Goal: Navigation & Orientation: Find specific page/section

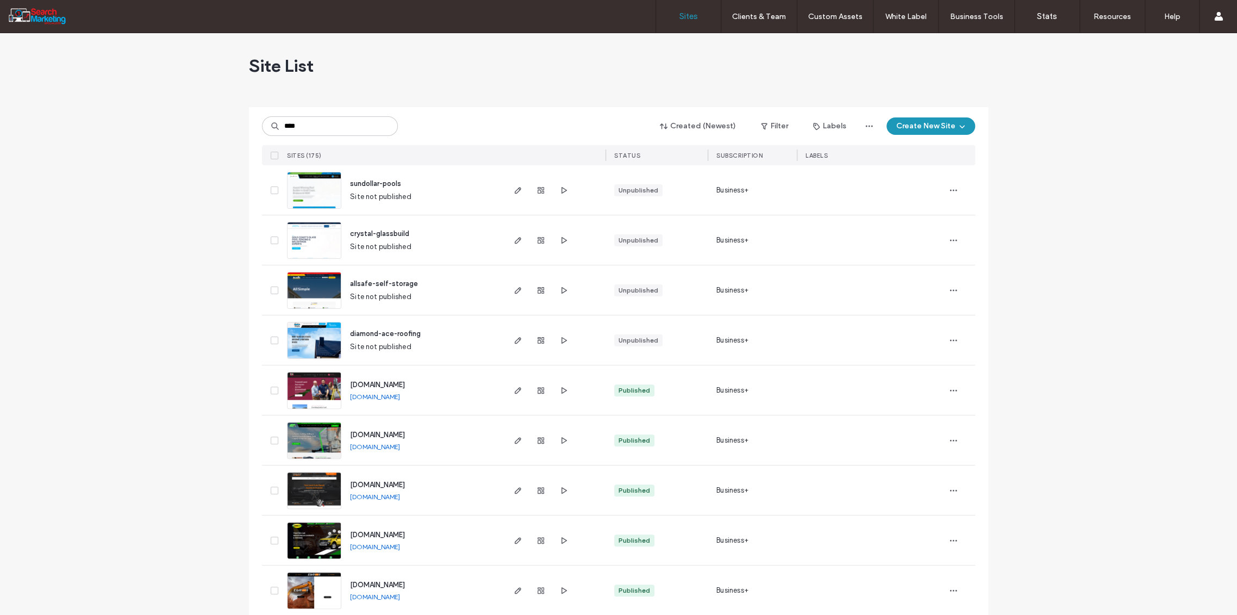
type input "****"
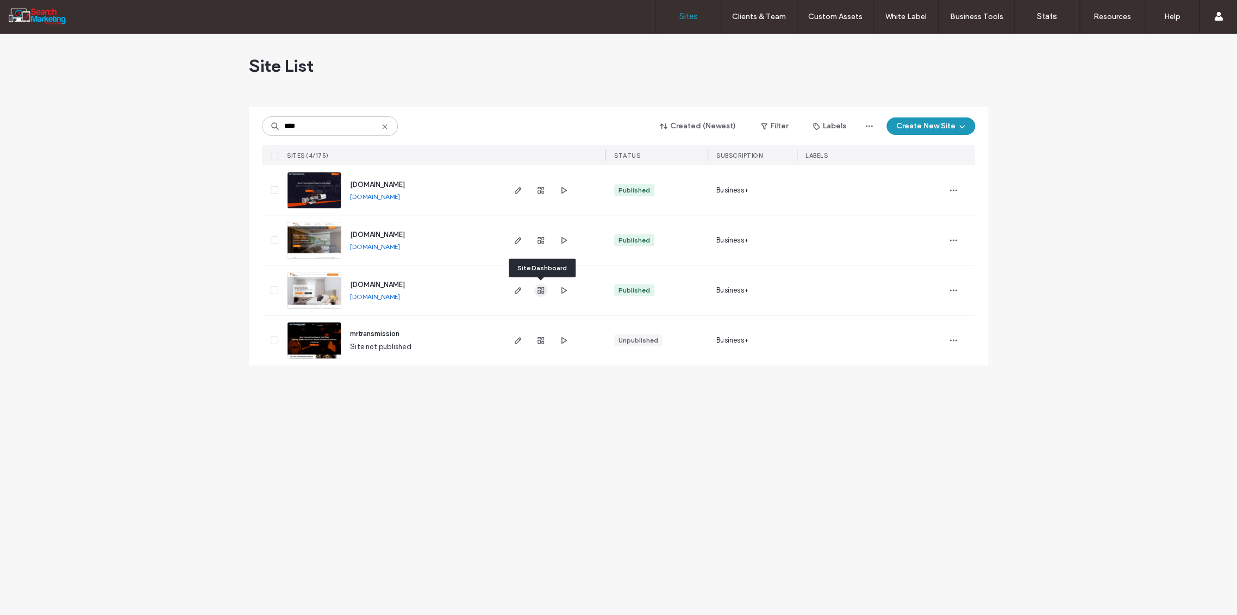
click at [543, 290] on icon "button" at bounding box center [540, 290] width 9 height 9
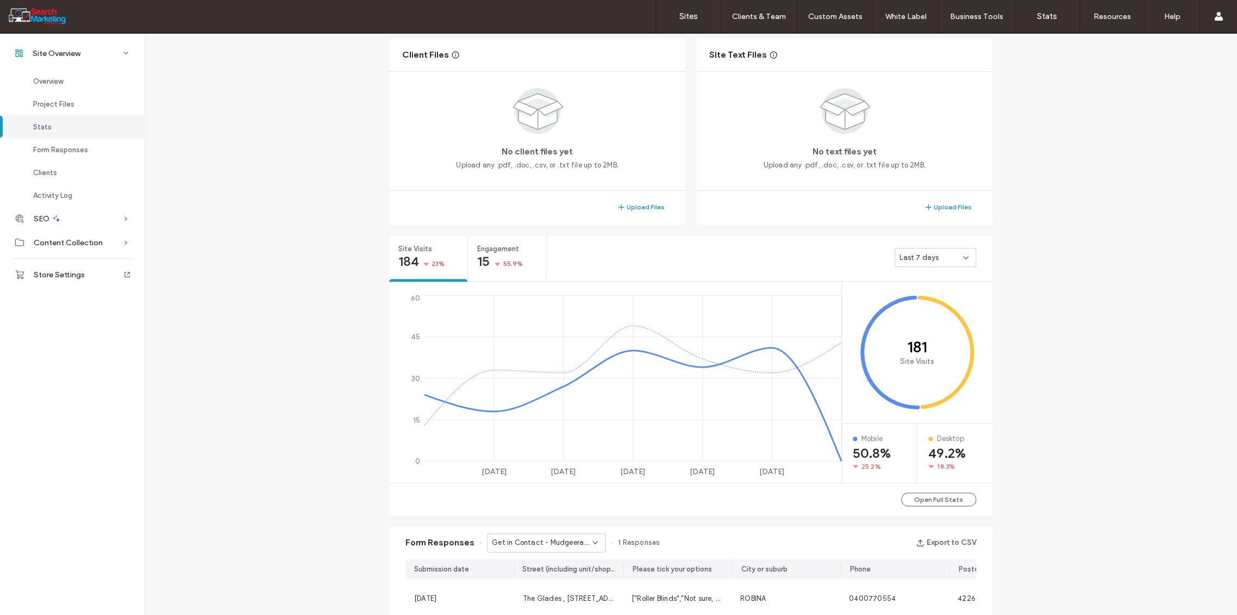
scroll to position [458, 0]
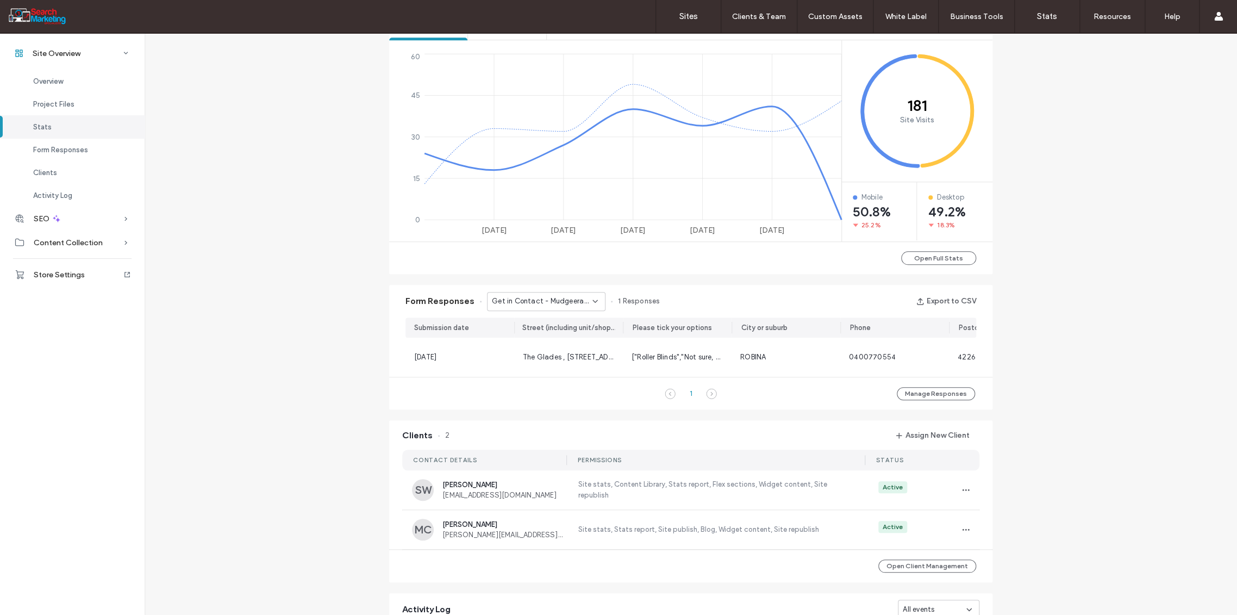
click at [592, 299] on icon at bounding box center [595, 301] width 9 height 9
click at [552, 367] on span "Get in Contact - Home page" at bounding box center [534, 365] width 96 height 11
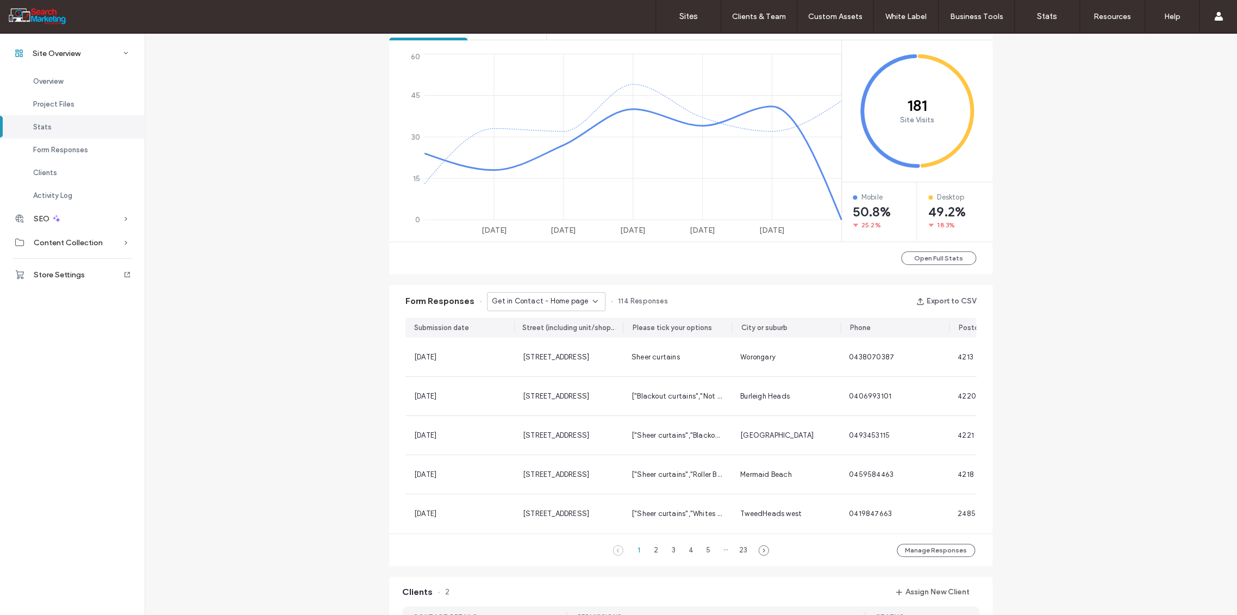
click at [592, 298] on icon at bounding box center [595, 301] width 9 height 9
click at [551, 340] on span "Get in Contact - Reviews page" at bounding box center [537, 338] width 103 height 11
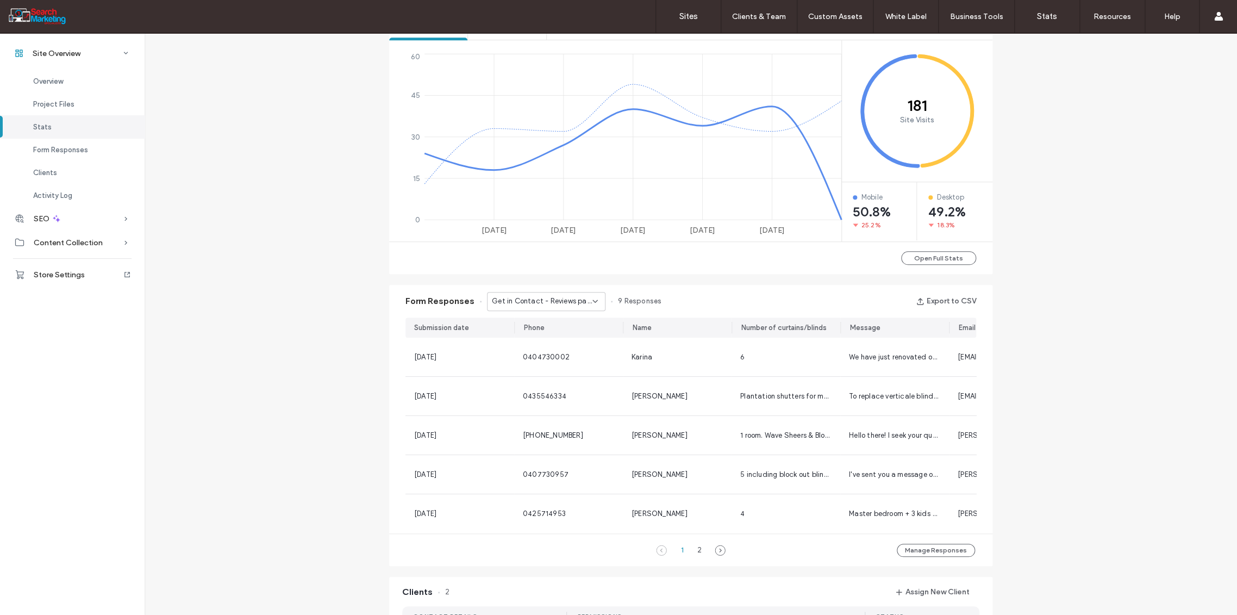
click at [593, 301] on use at bounding box center [595, 301] width 4 height 2
click at [684, 18] on label "Sites" at bounding box center [688, 16] width 18 height 10
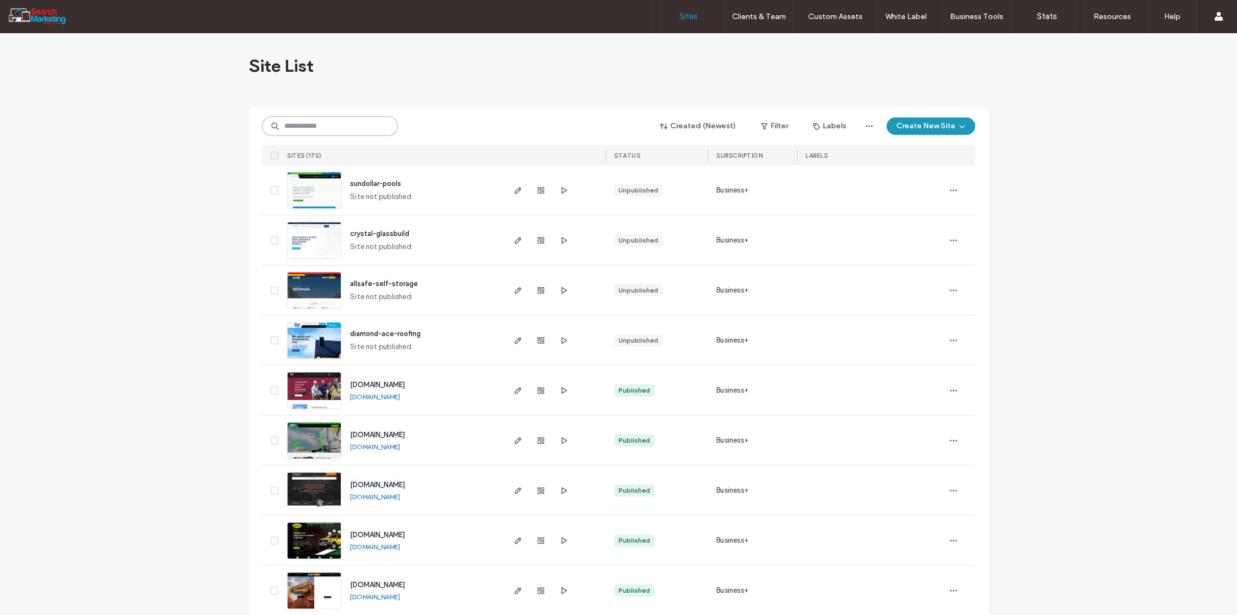
click at [285, 127] on input at bounding box center [330, 126] width 136 height 20
type input "****"
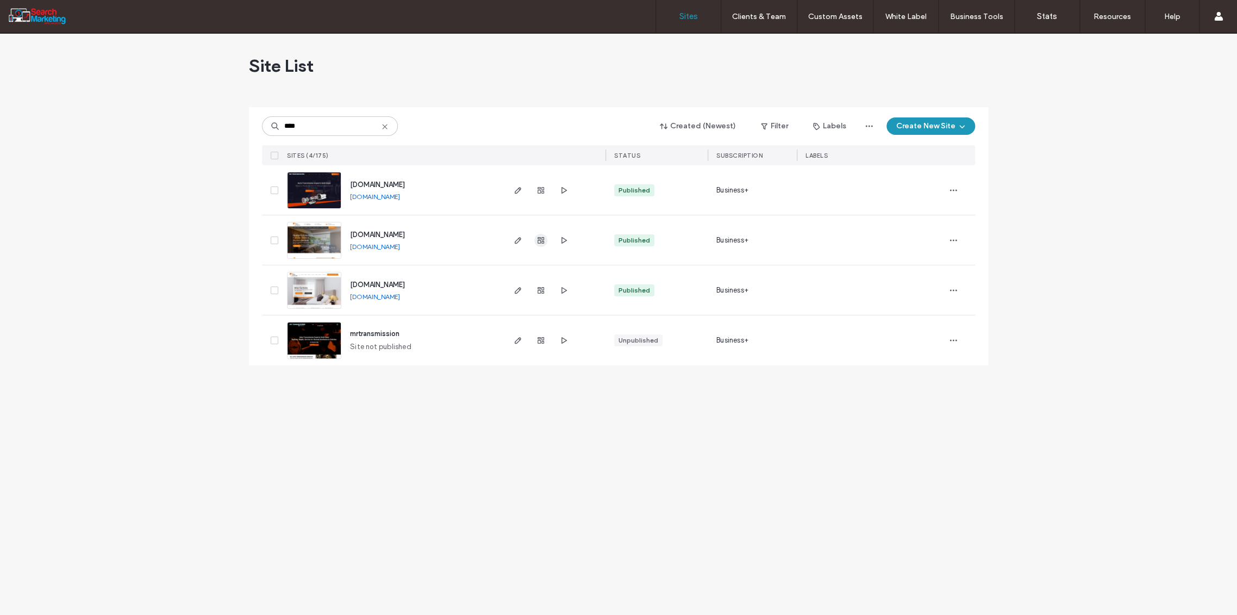
click at [541, 239] on icon "button" at bounding box center [540, 240] width 9 height 9
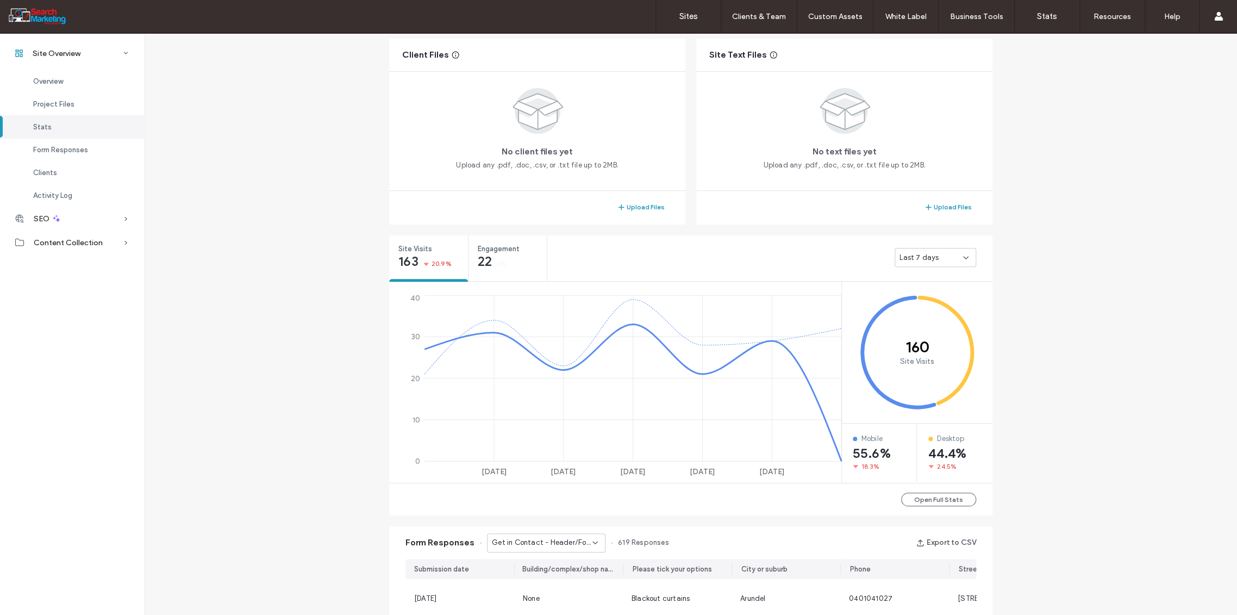
scroll to position [518, 0]
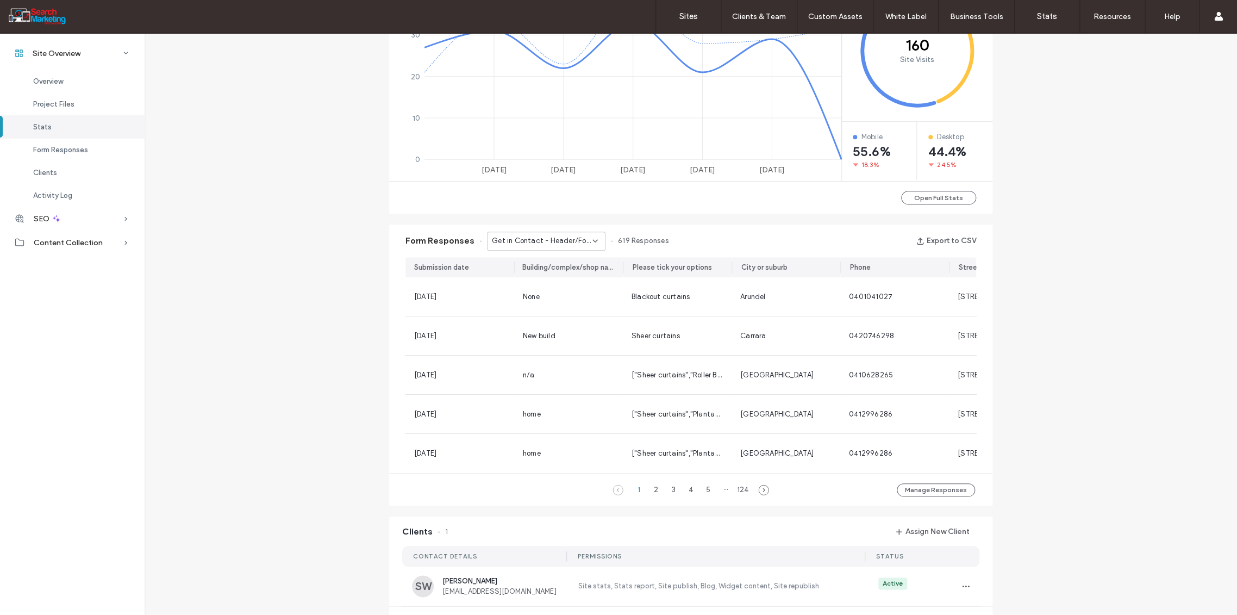
click at [591, 240] on icon at bounding box center [595, 240] width 9 height 9
click at [578, 277] on span "Get in Contact - REVIEWS page" at bounding box center [538, 278] width 104 height 11
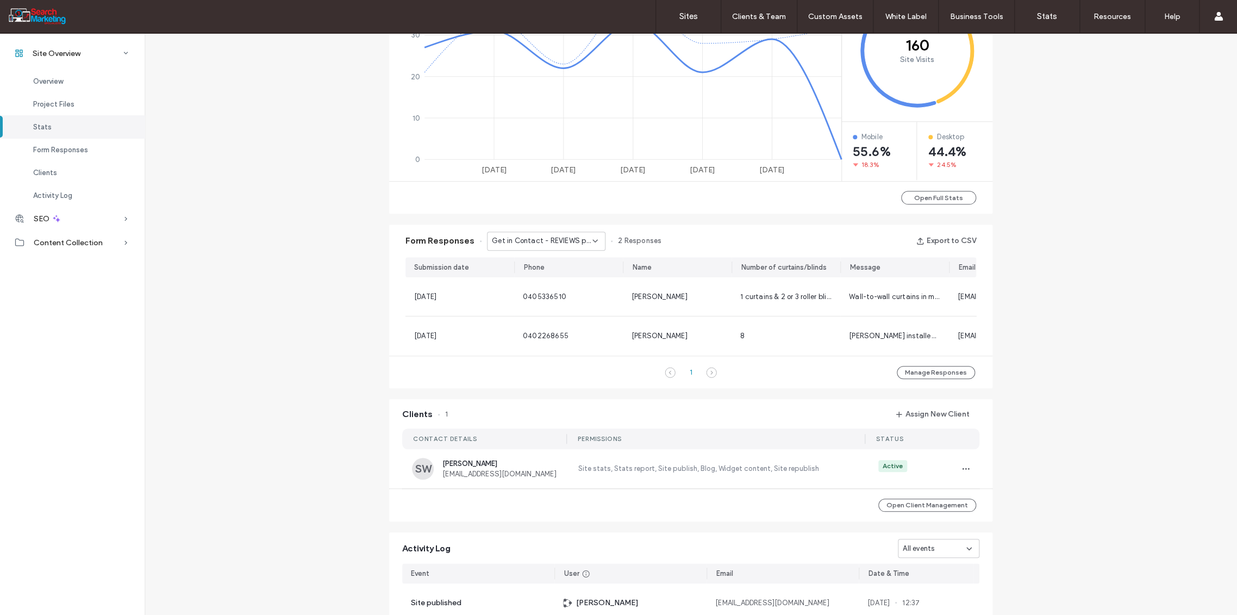
click at [591, 240] on icon at bounding box center [595, 240] width 9 height 9
click at [572, 296] on span "Contact Us - Careers Application popup" at bounding box center [538, 297] width 104 height 11
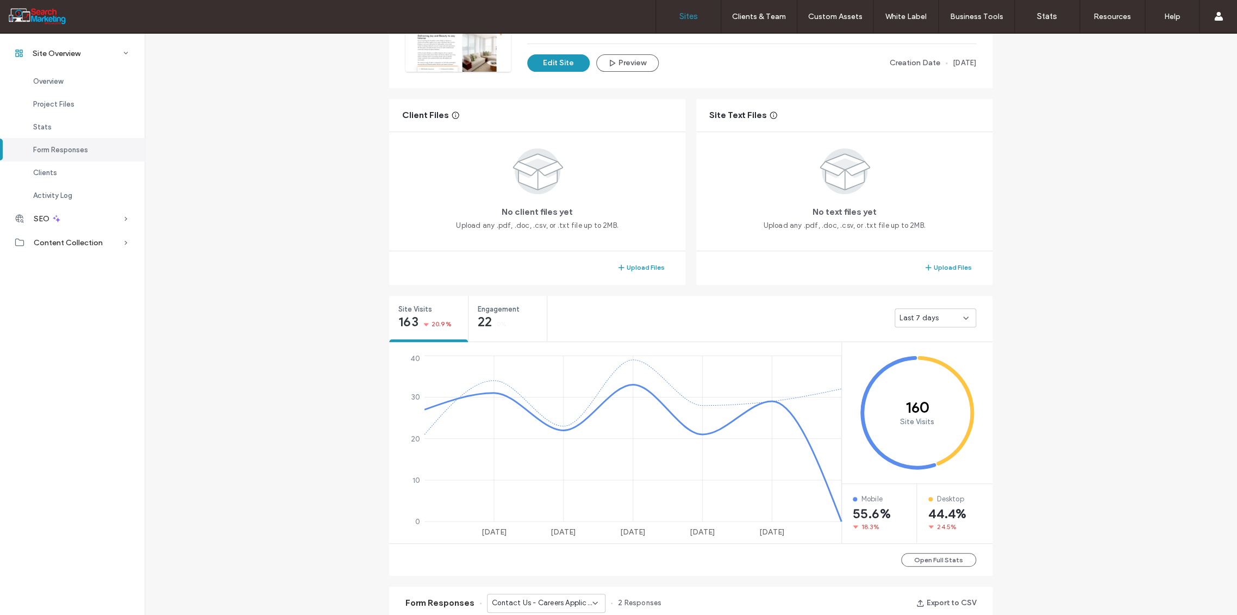
click at [685, 17] on label "Sites" at bounding box center [688, 16] width 18 height 10
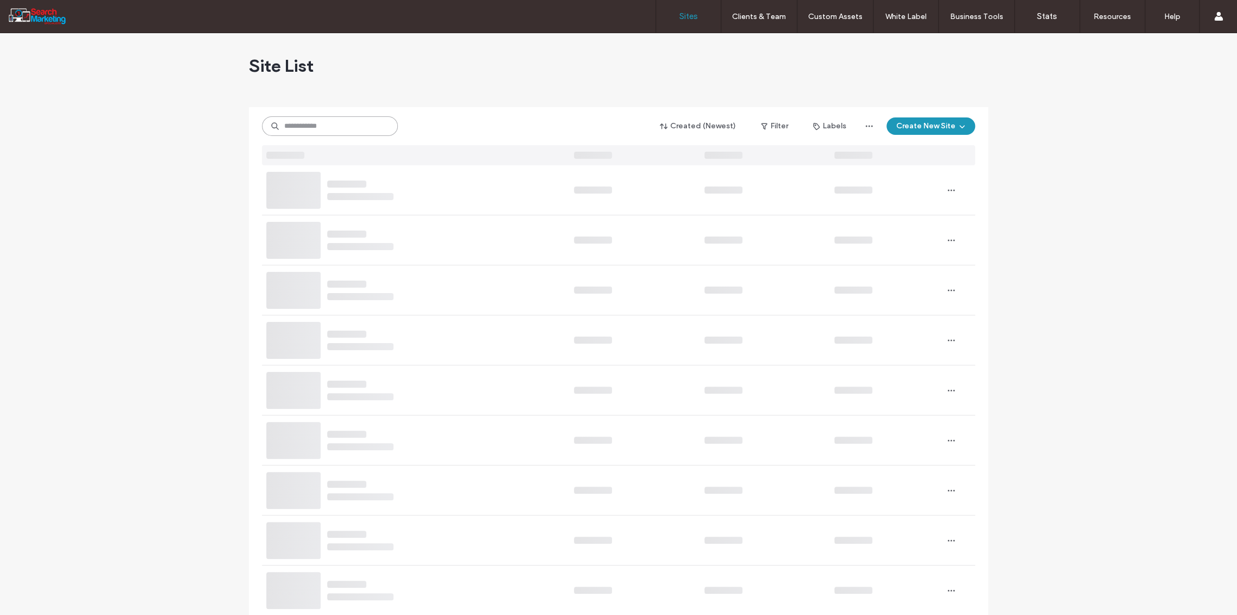
click at [322, 129] on input at bounding box center [330, 126] width 136 height 20
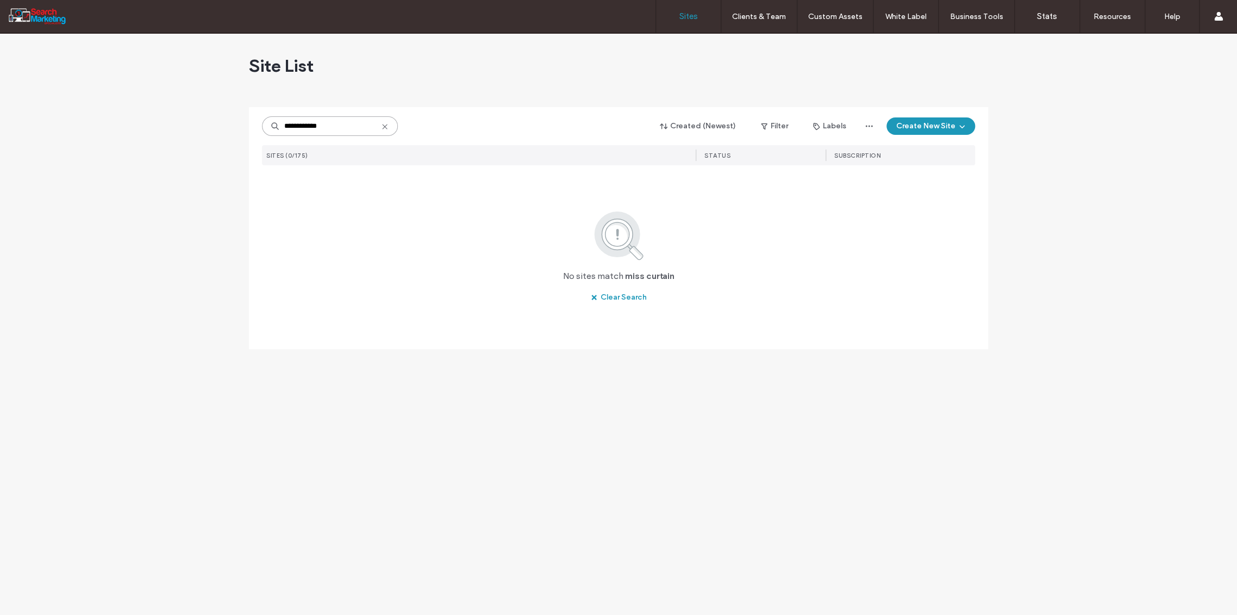
drag, startPoint x: 339, startPoint y: 124, endPoint x: 161, endPoint y: 148, distance: 179.3
click at [161, 148] on div "**********" at bounding box center [618, 323] width 1237 height 581
type input "****"
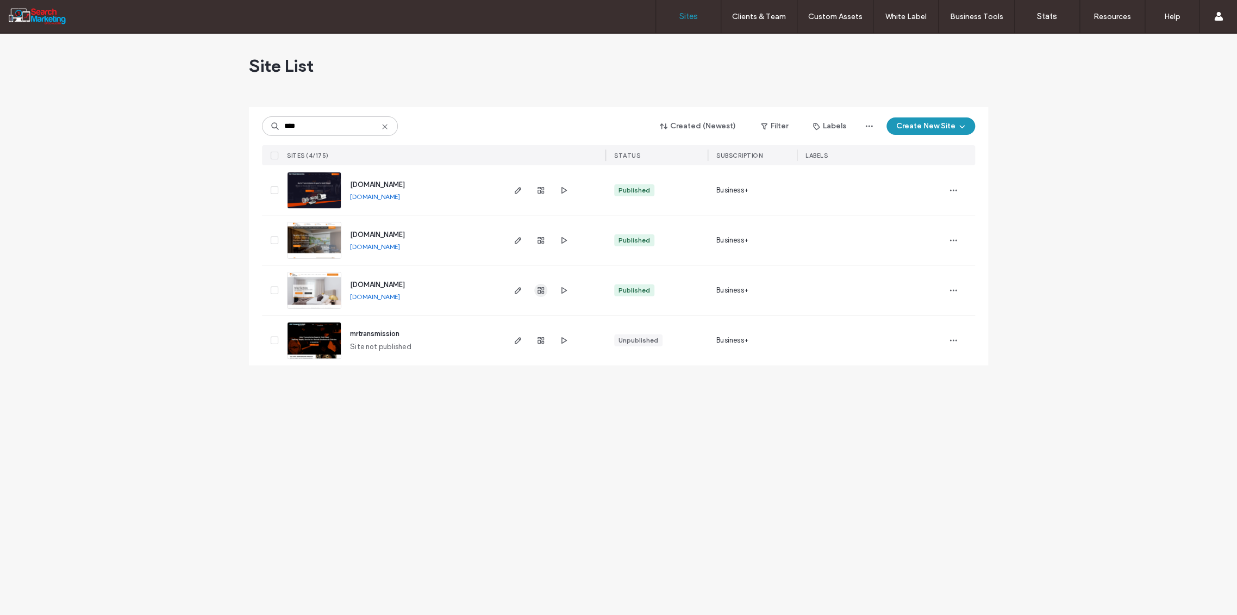
click at [540, 290] on use "button" at bounding box center [540, 290] width 7 height 7
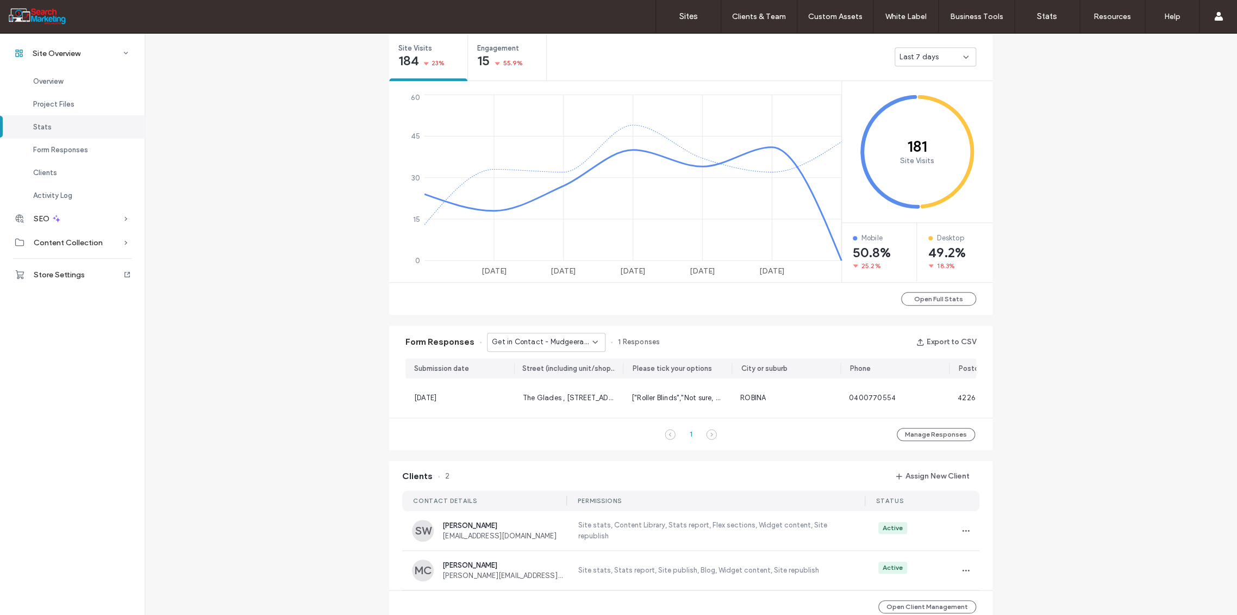
scroll to position [422, 0]
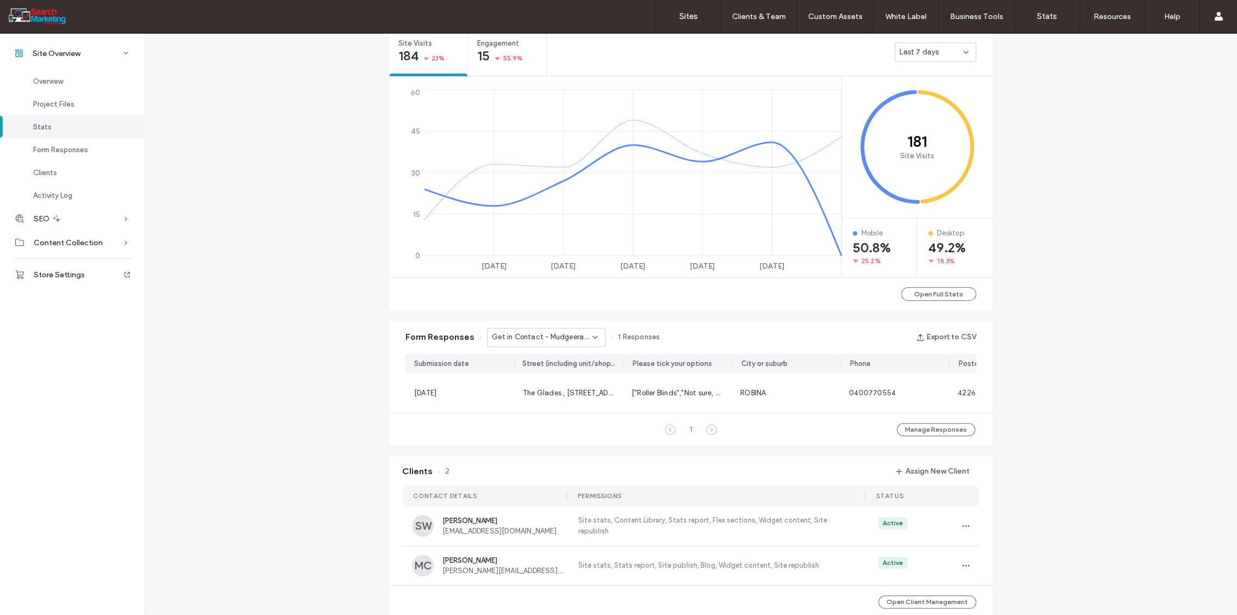
click at [592, 333] on icon at bounding box center [595, 337] width 9 height 9
click at [578, 371] on span "Get in Contact - Indooroopilly page" at bounding box center [538, 374] width 104 height 11
click at [591, 340] on icon at bounding box center [595, 337] width 9 height 9
click at [565, 391] on div "Get in Contact" at bounding box center [539, 393] width 117 height 19
click at [593, 336] on div "Get in Contact" at bounding box center [546, 337] width 118 height 19
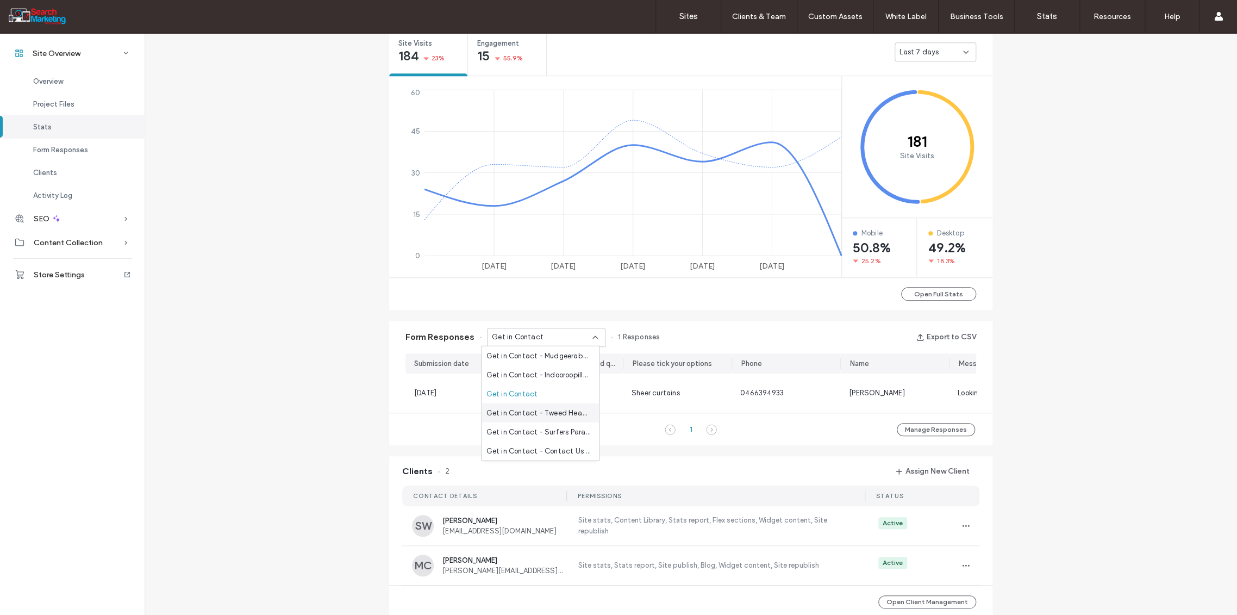
click at [568, 410] on span "Get in Contact - Tweed Heads page" at bounding box center [538, 412] width 104 height 11
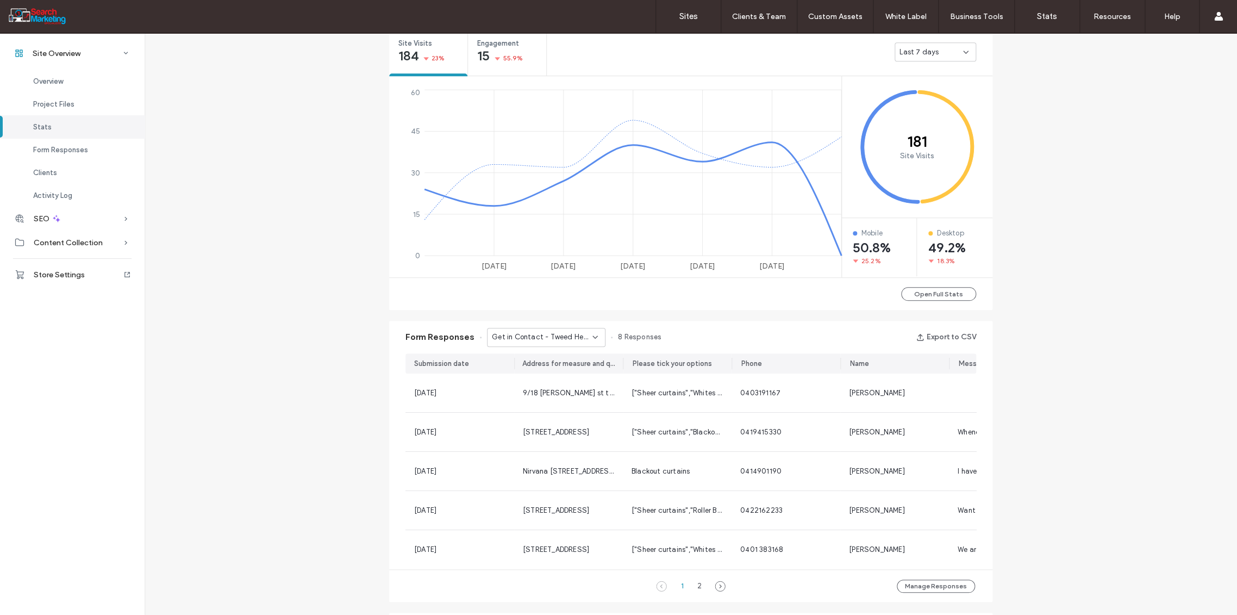
click at [592, 337] on icon at bounding box center [595, 337] width 9 height 9
click at [568, 434] on span "Get in Contact - Surfers Paradise page" at bounding box center [538, 431] width 104 height 11
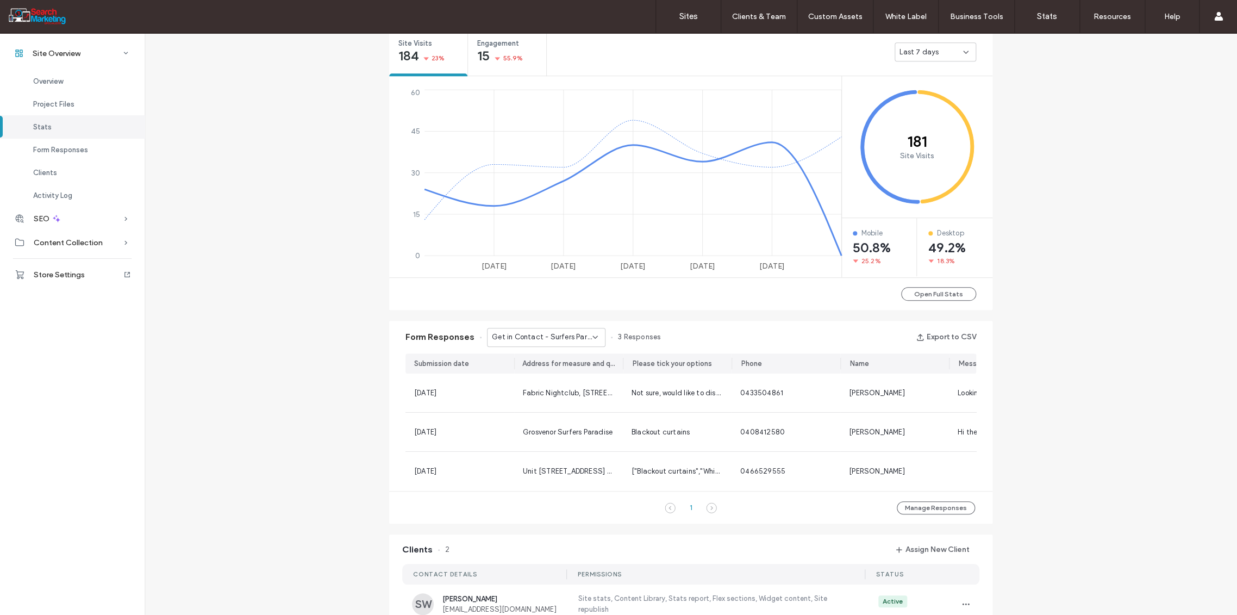
click at [591, 336] on icon at bounding box center [595, 337] width 9 height 9
click at [565, 452] on span "Get in Contact - Contact Us page" at bounding box center [538, 450] width 104 height 11
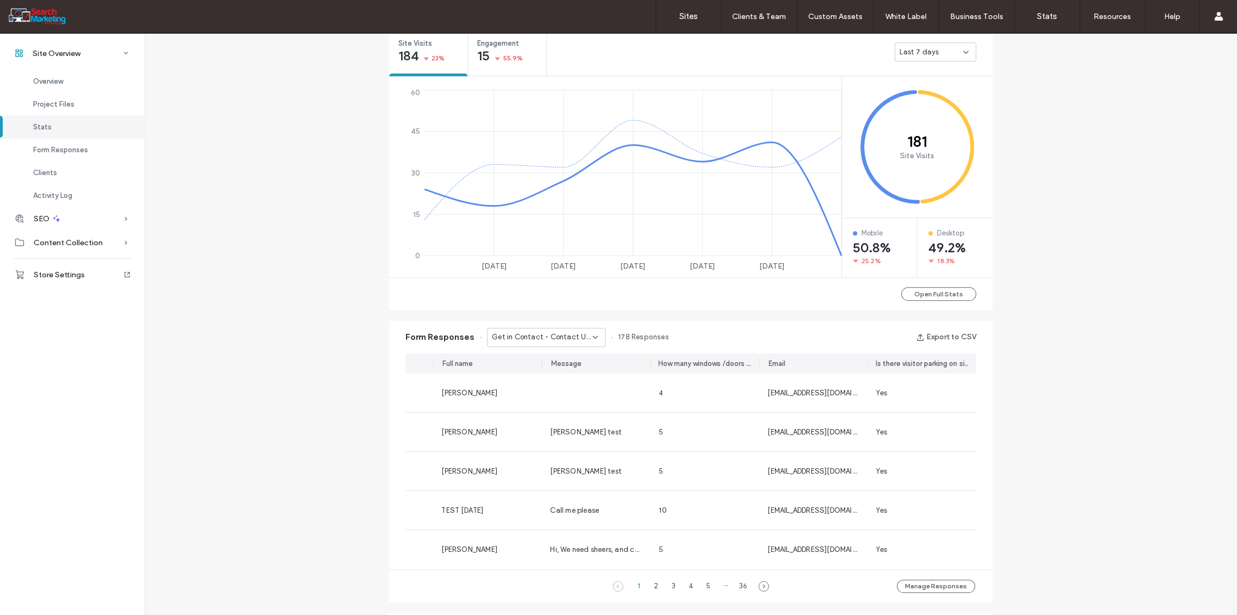
scroll to position [0, 0]
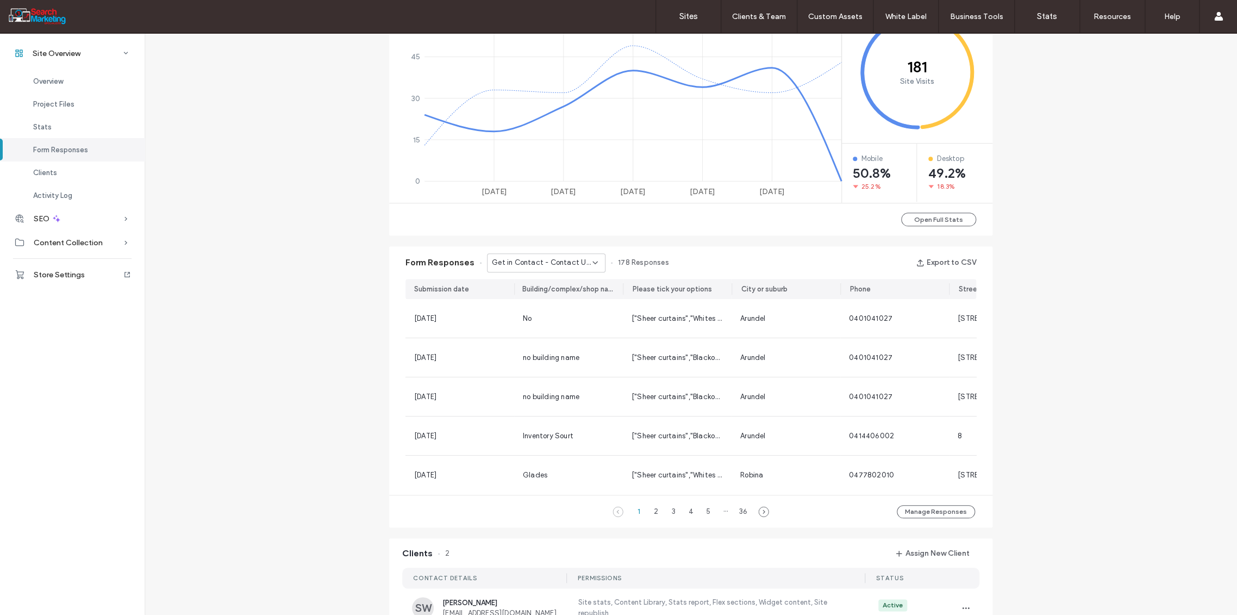
scroll to position [483, 0]
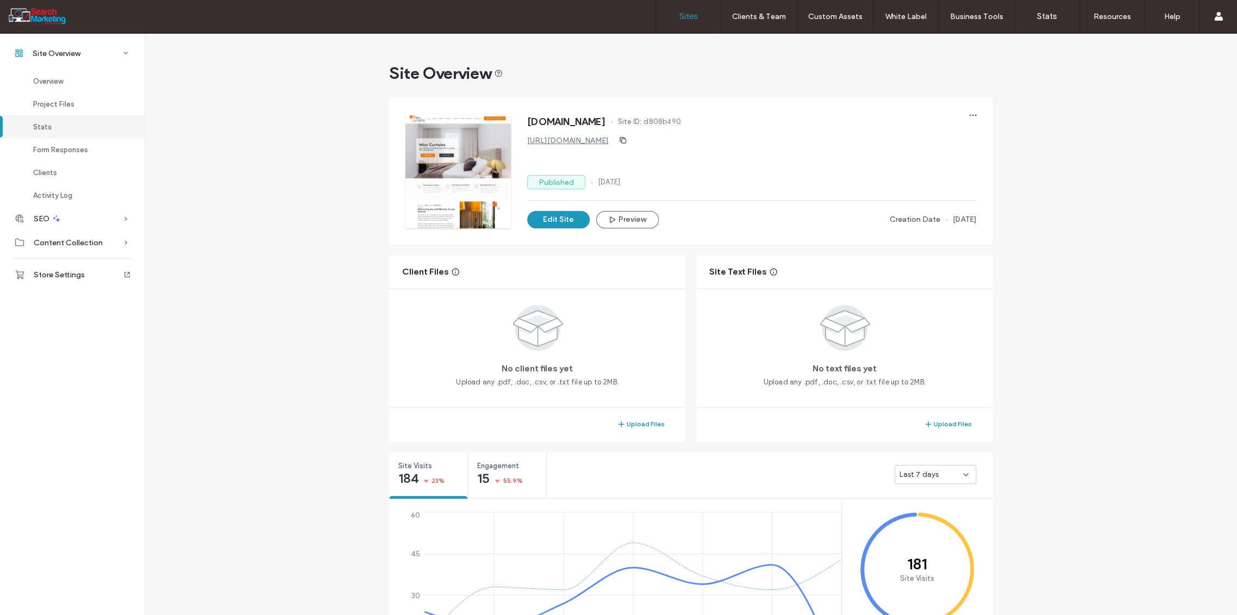
click at [693, 15] on label "Sites" at bounding box center [688, 16] width 18 height 10
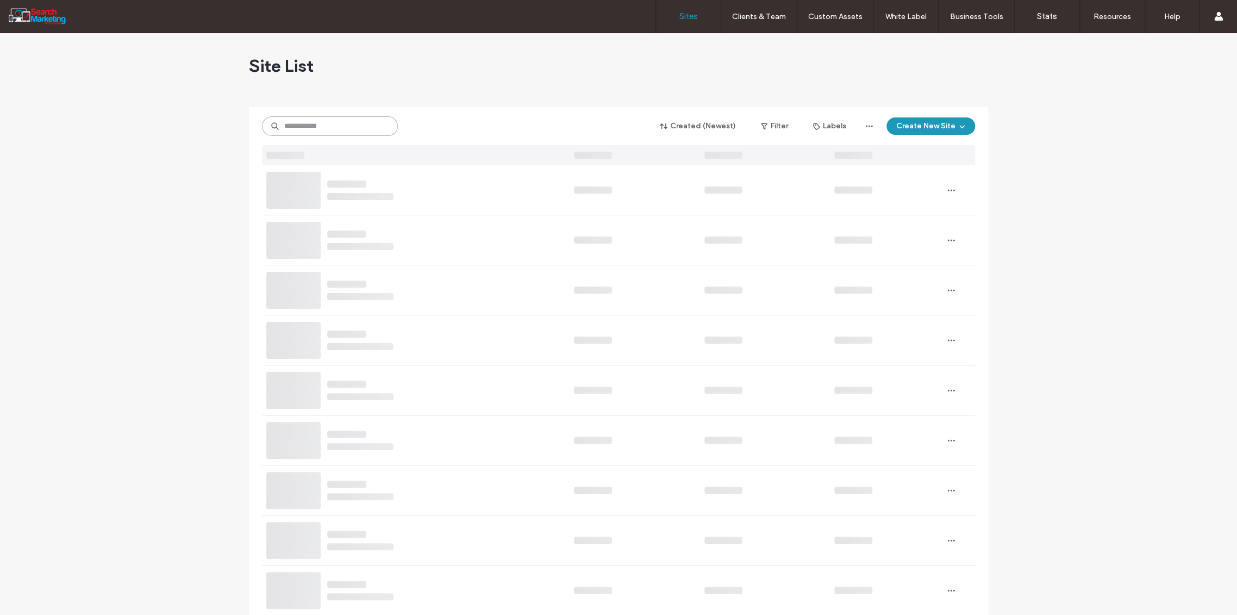
click at [313, 128] on input at bounding box center [330, 126] width 136 height 20
type input "******"
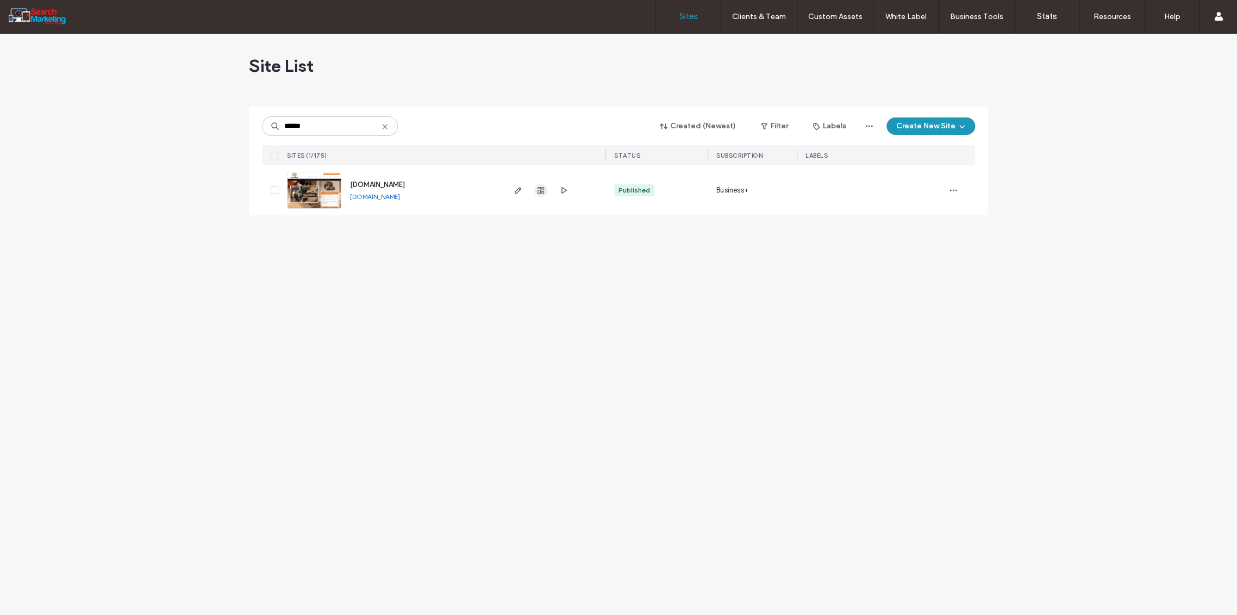
click at [539, 188] on use "button" at bounding box center [540, 190] width 7 height 7
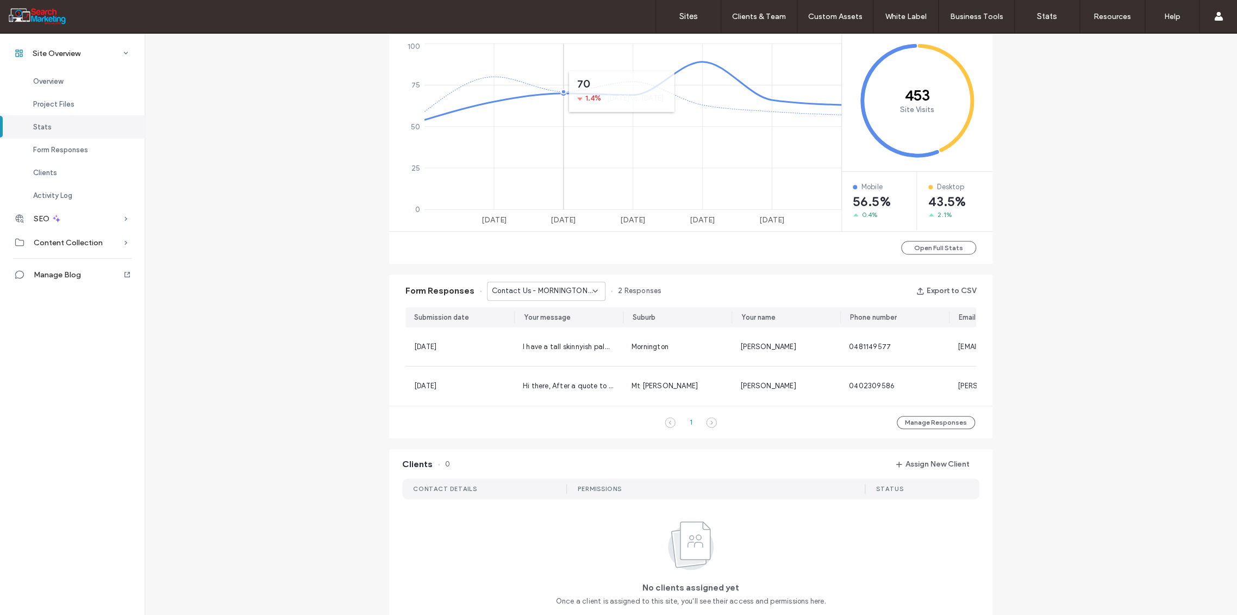
scroll to position [483, 0]
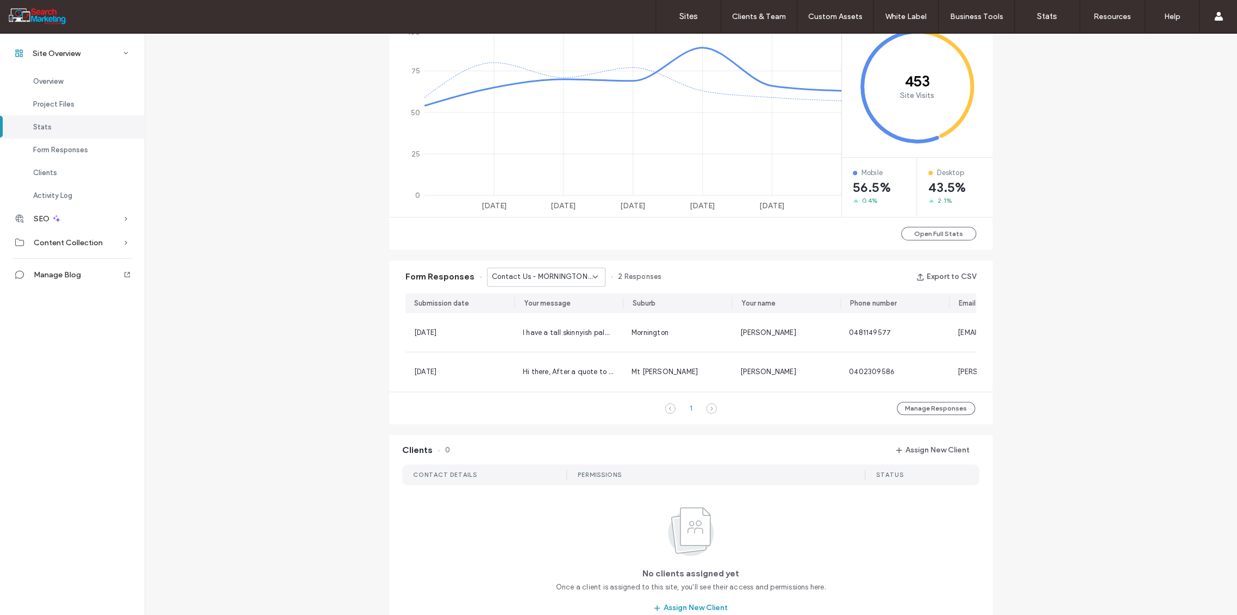
click at [592, 277] on icon at bounding box center [595, 276] width 9 height 9
click at [552, 311] on span "Home Banner Form - TREE REMOVAL page" at bounding box center [538, 307] width 104 height 11
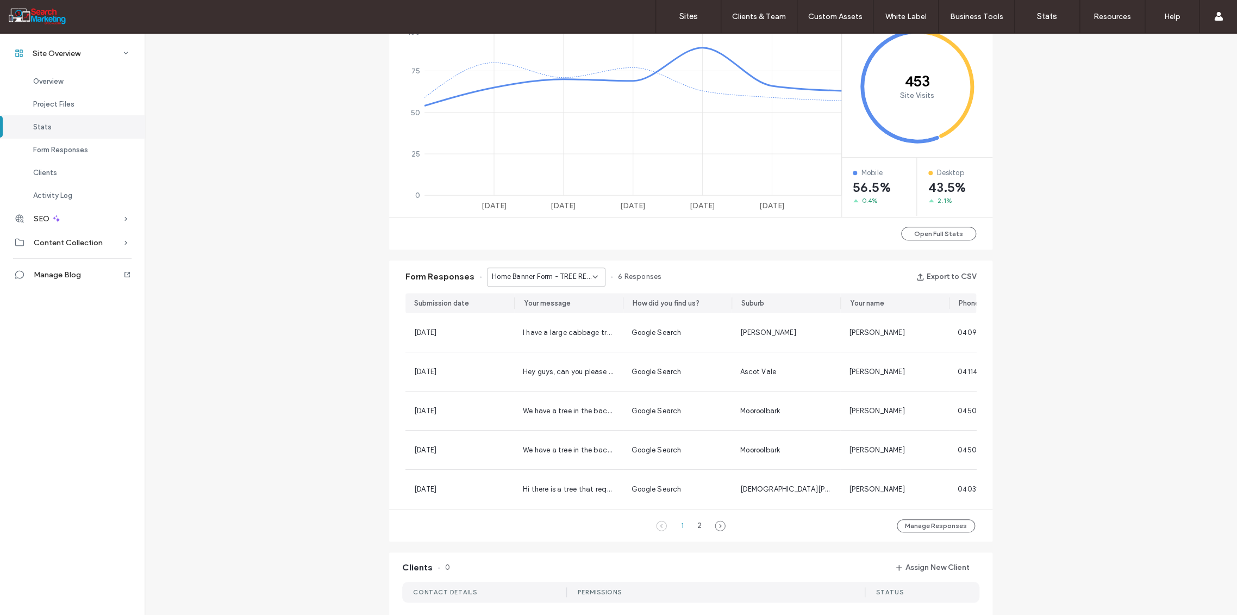
scroll to position [413, 0]
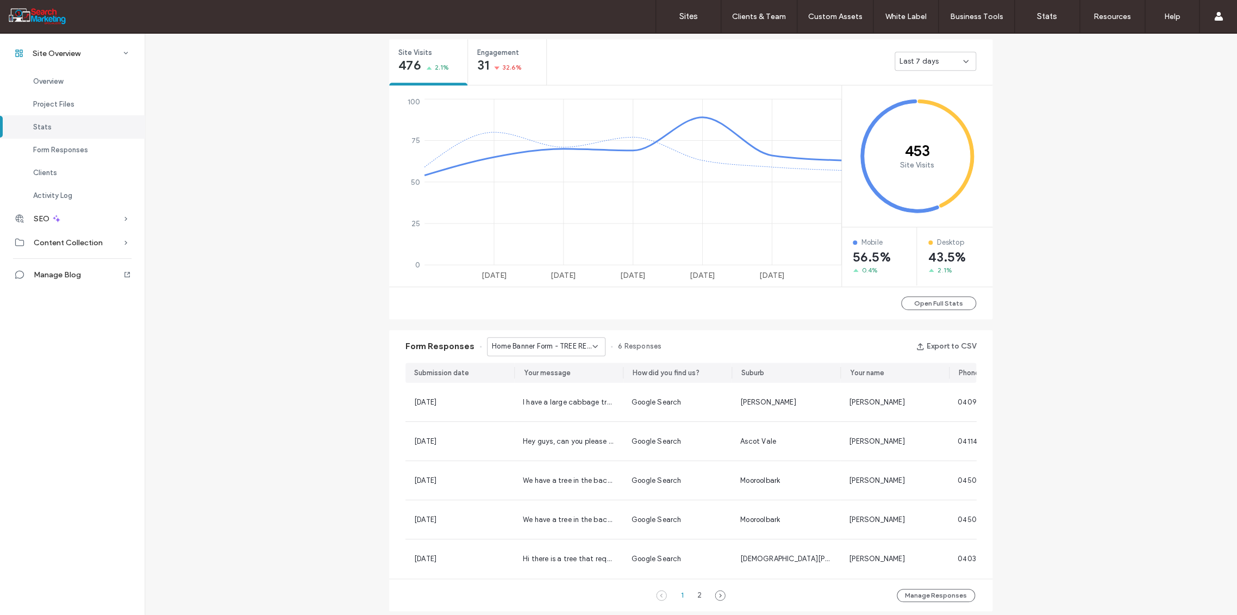
click at [591, 345] on icon at bounding box center [595, 346] width 9 height 9
click at [536, 446] on span "Home Banner Form - HEDGE TRIMMING page" at bounding box center [538, 446] width 104 height 11
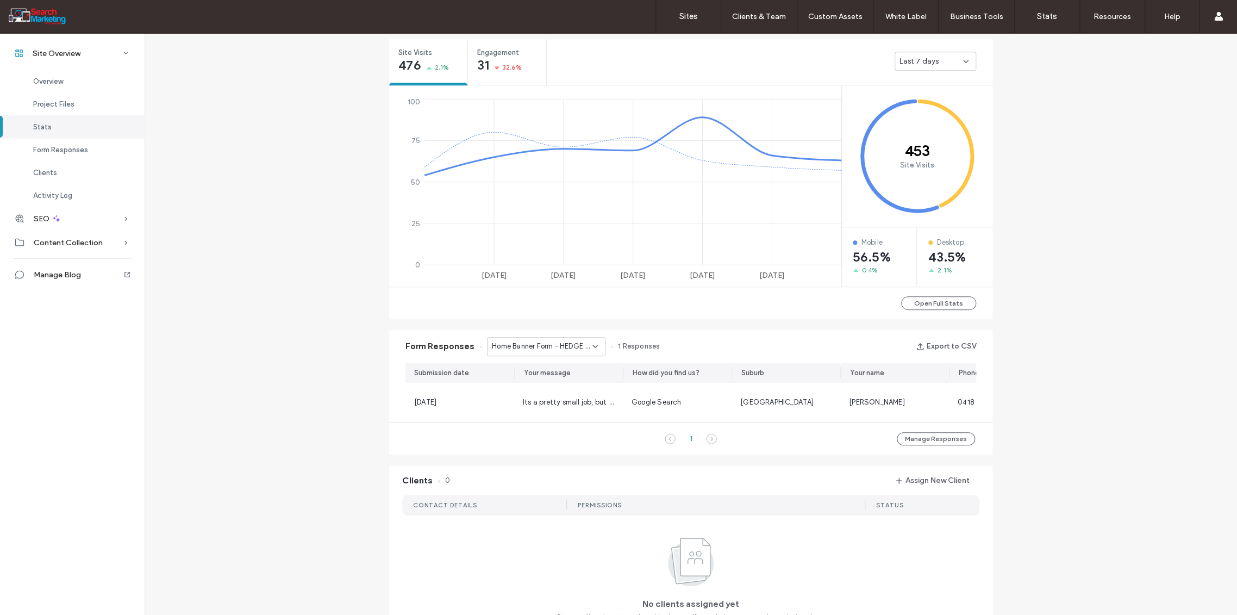
click at [591, 347] on icon at bounding box center [595, 346] width 9 height 9
click at [542, 422] on span "Home Banner Form - HOME page" at bounding box center [538, 426] width 104 height 11
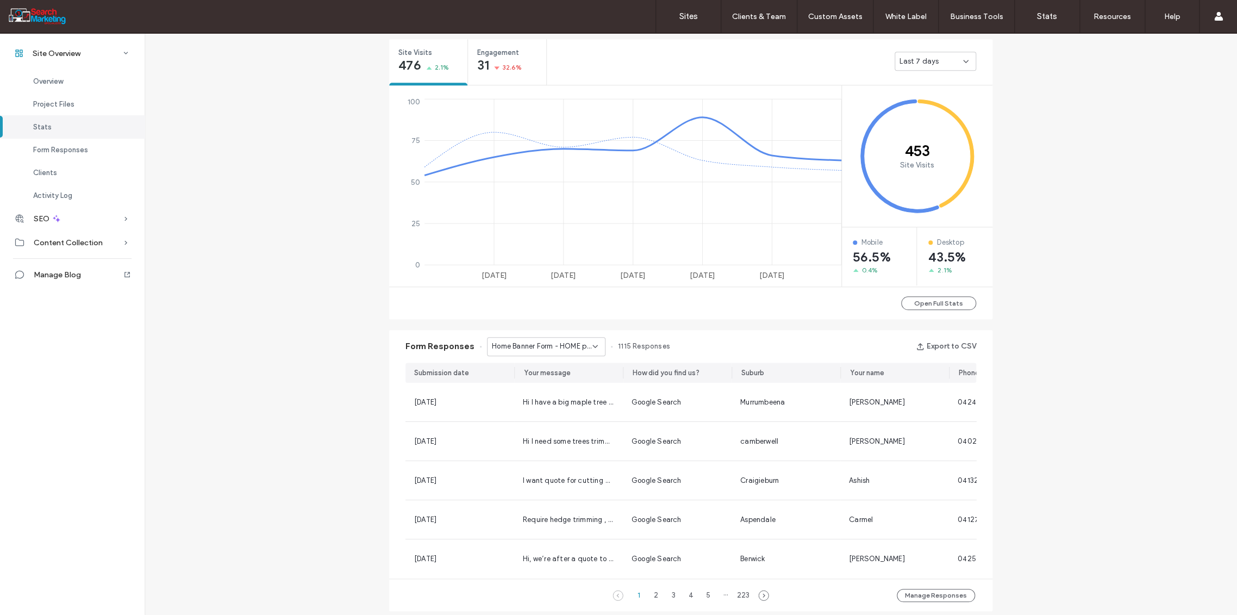
click at [593, 344] on div "Home Banner Form - HOME page" at bounding box center [546, 346] width 118 height 19
drag, startPoint x: 271, startPoint y: 245, endPoint x: 269, endPoint y: 234, distance: 11.1
click at [270, 241] on div "Site Overview [DOMAIN_NAME] Site ID: ae29d5ba [URL][DOMAIN_NAME] Published [DAT…" at bounding box center [691, 394] width 1092 height 1548
